Goal: Transaction & Acquisition: Purchase product/service

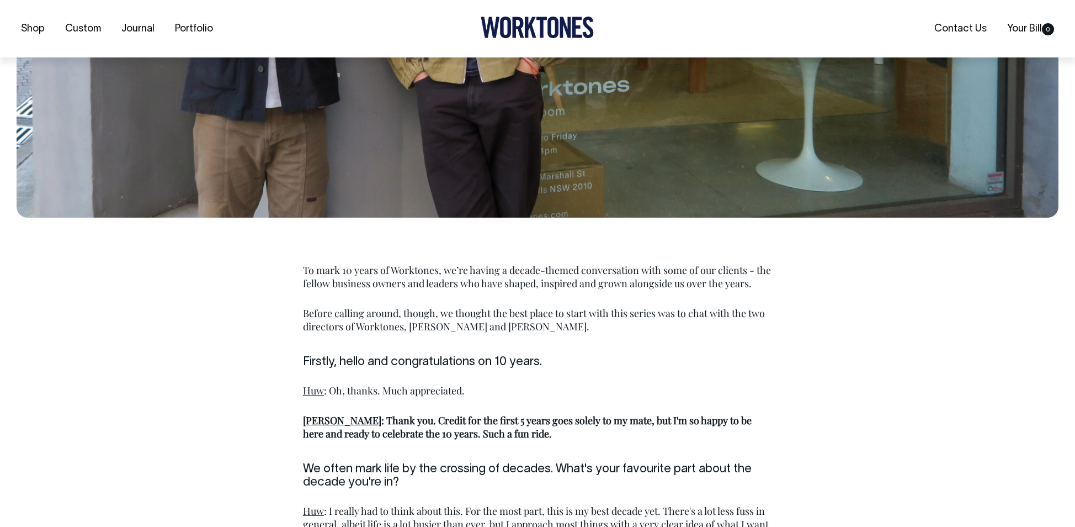
scroll to position [543, 0]
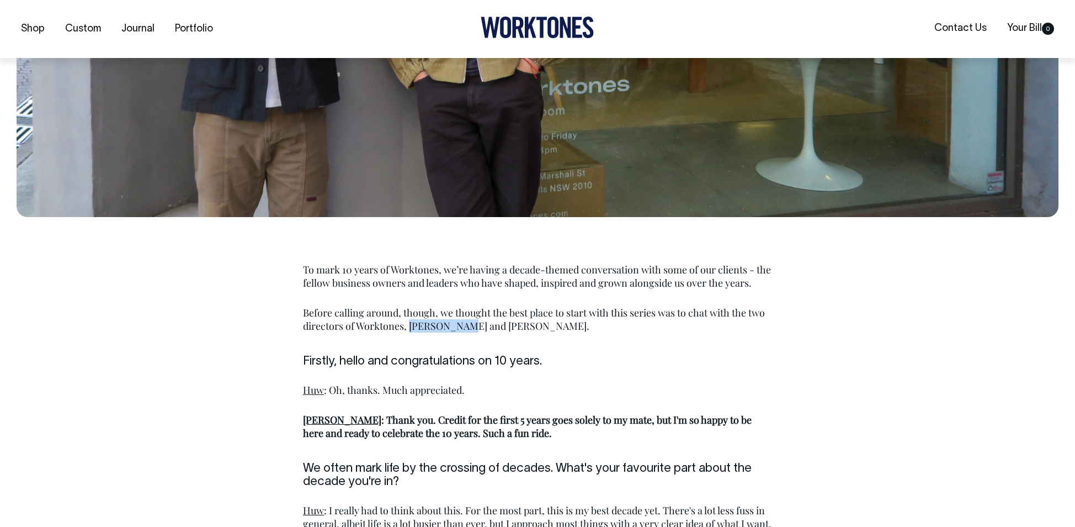
drag, startPoint x: 410, startPoint y: 325, endPoint x: 466, endPoint y: 326, distance: 56.3
click at [466, 326] on p "Before calling around, though, we thought the best place to start with this ser…" at bounding box center [537, 319] width 469 height 26
copy p "[PERSON_NAME]"
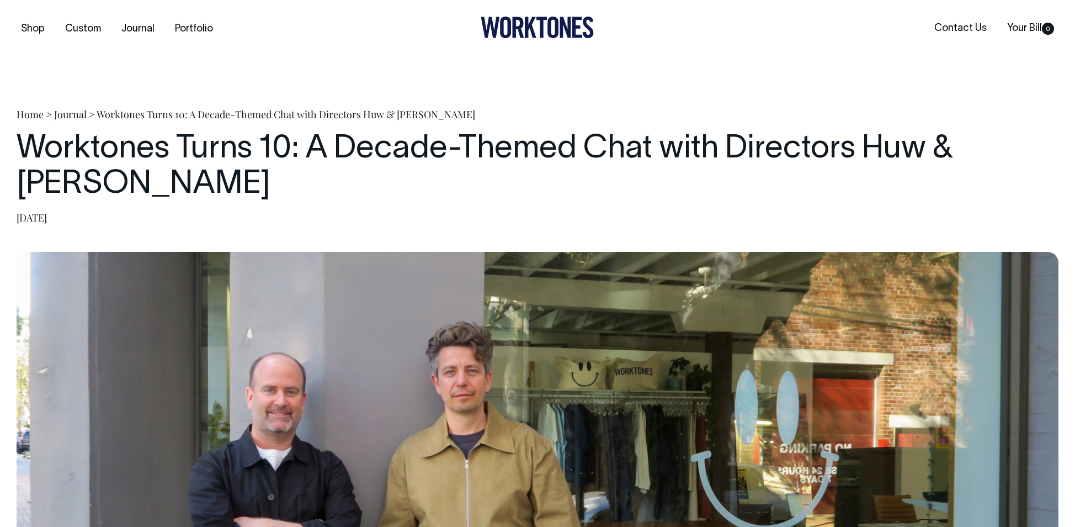
scroll to position [0, 0]
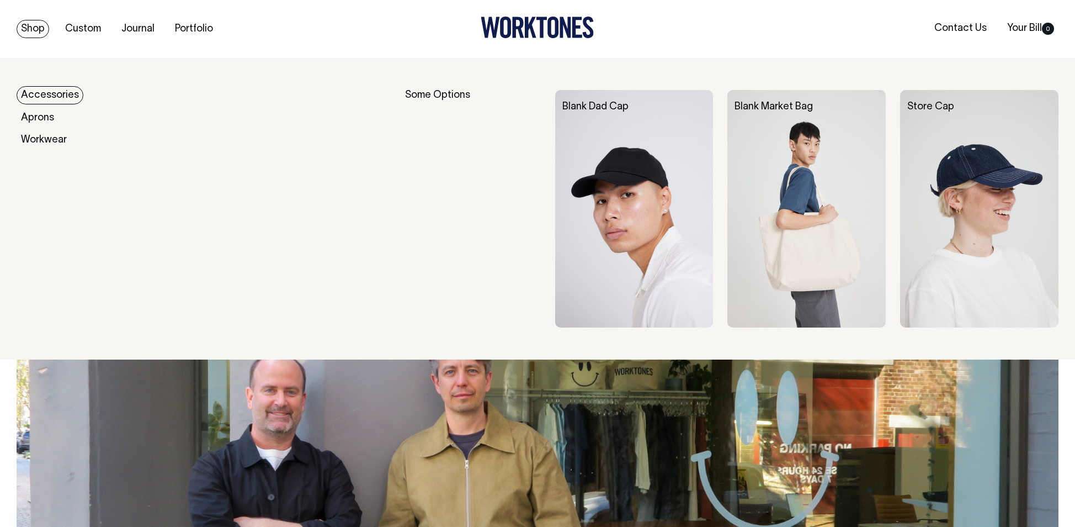
click at [33, 28] on link "Shop" at bounding box center [33, 29] width 33 height 18
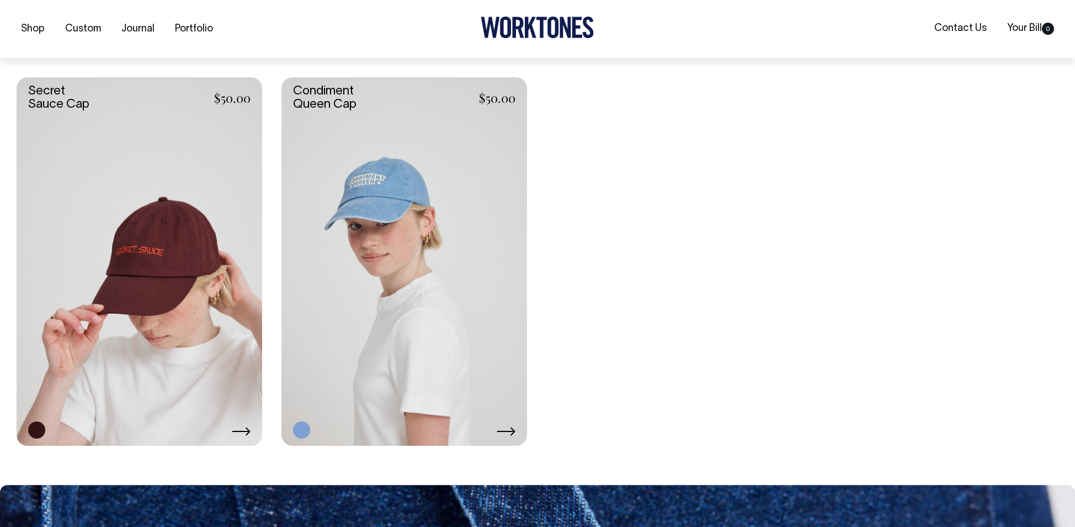
scroll to position [2576, 0]
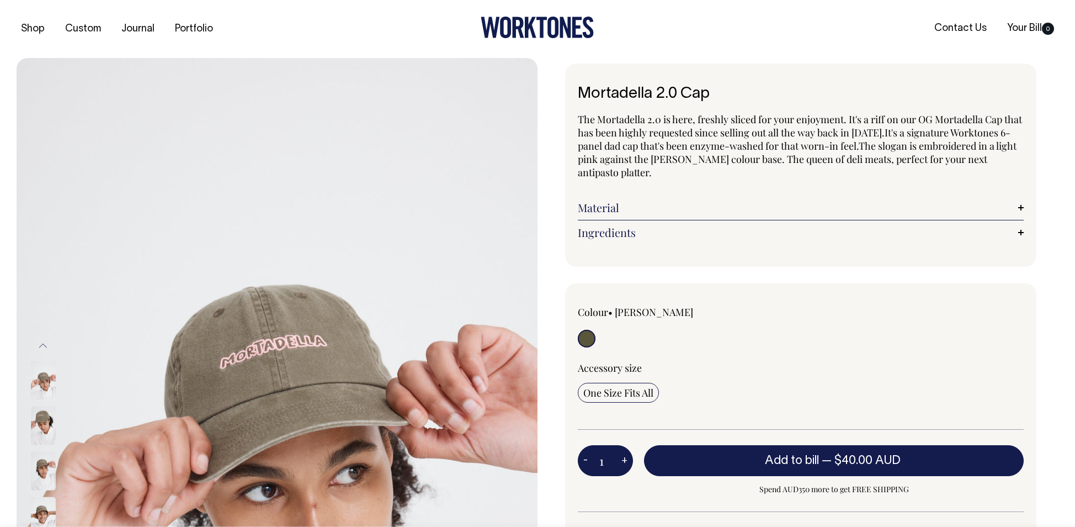
click at [43, 379] on img at bounding box center [43, 380] width 25 height 39
click at [47, 421] on img at bounding box center [43, 425] width 25 height 39
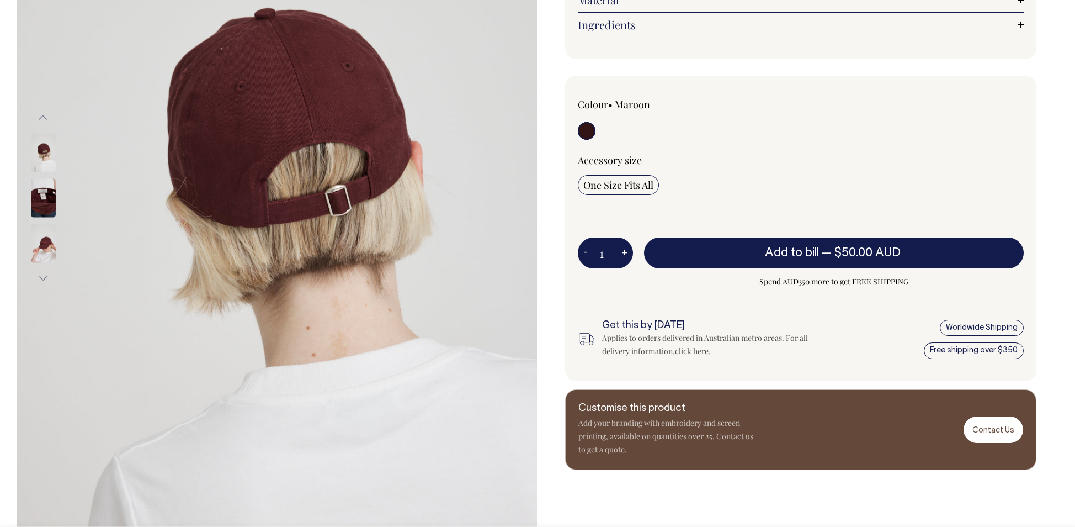
scroll to position [251, 0]
click at [43, 251] on img at bounding box center [43, 242] width 25 height 39
